Goal: Find specific page/section: Find specific page/section

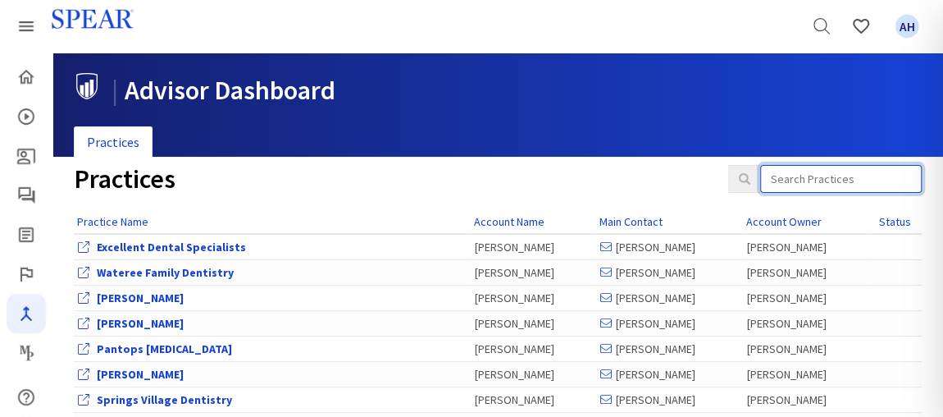
click at [811, 167] on input "search" at bounding box center [842, 179] width 162 height 28
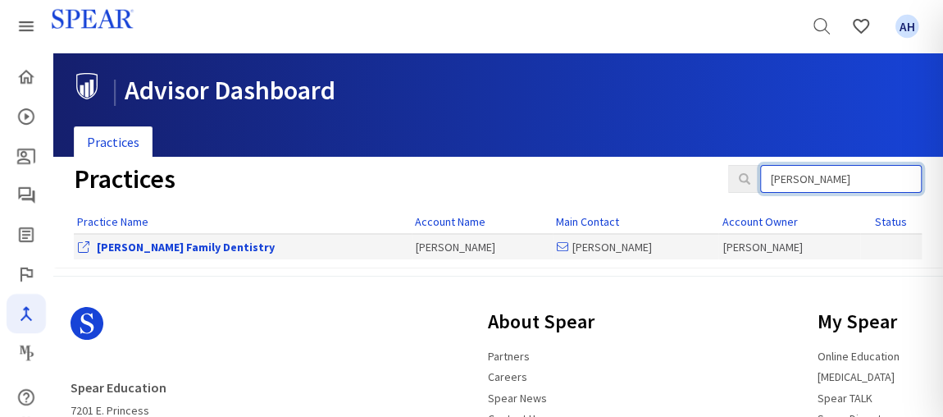
type input "[PERSON_NAME]"
click at [156, 250] on link "[PERSON_NAME] Family Dentistry" at bounding box center [186, 247] width 178 height 15
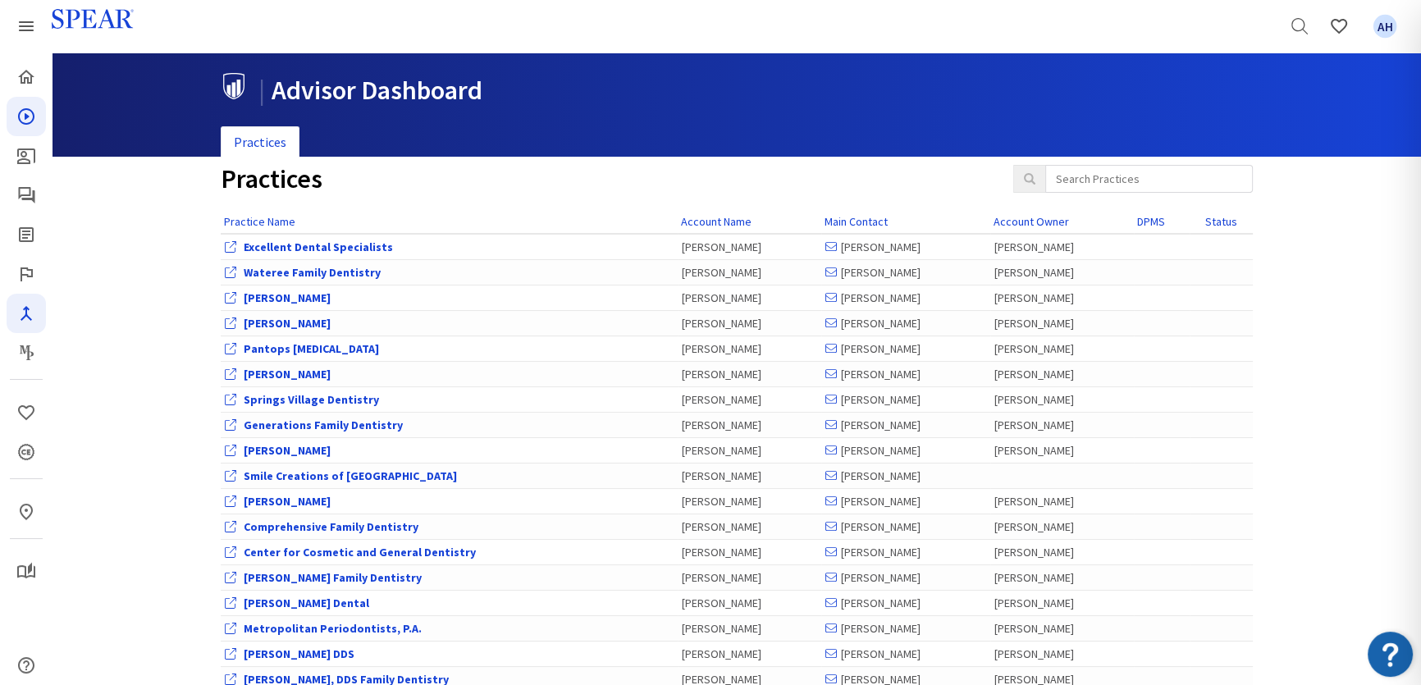
click at [41, 109] on li "Courses" at bounding box center [26, 116] width 53 height 39
click at [33, 112] on icon "Courses" at bounding box center [26, 117] width 20 height 20
click at [23, 126] on link "Courses" at bounding box center [26, 116] width 39 height 39
